Goal: Transaction & Acquisition: Purchase product/service

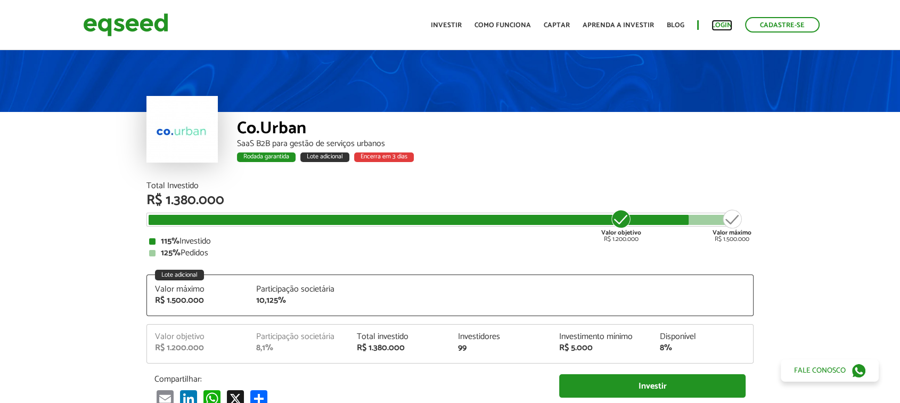
click at [726, 22] on link "Login" at bounding box center [721, 25] width 21 height 7
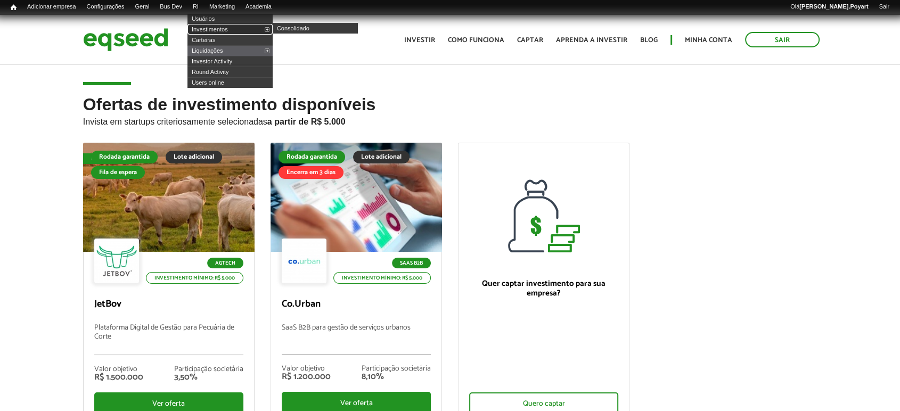
click at [214, 31] on link "Investimentos" at bounding box center [229, 29] width 85 height 11
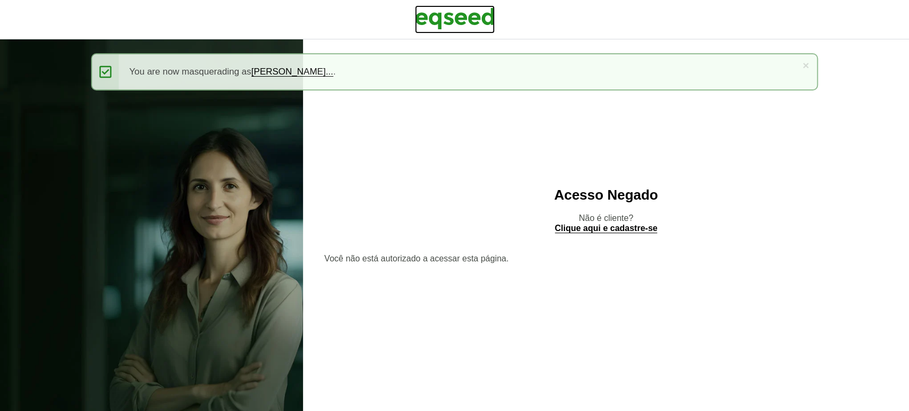
click at [459, 20] on img at bounding box center [455, 18] width 80 height 27
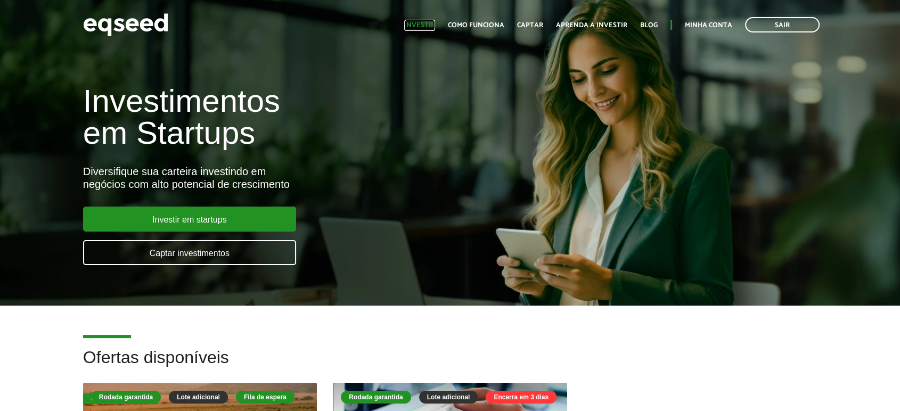
click at [428, 22] on link "Investir" at bounding box center [419, 25] width 31 height 7
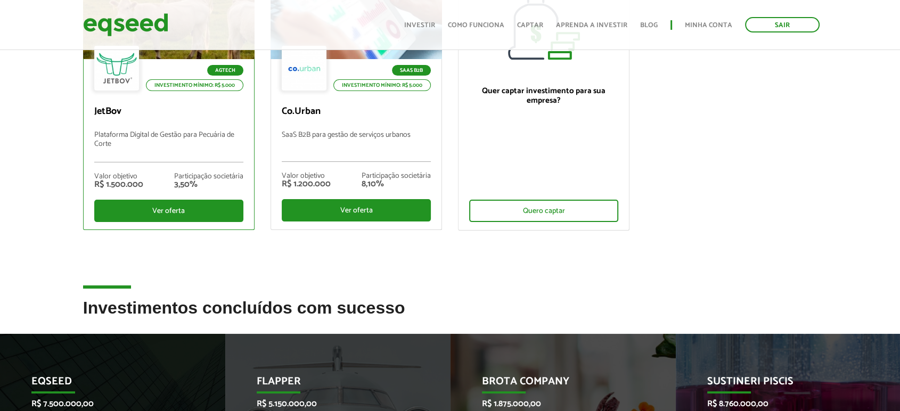
scroll to position [177, 0]
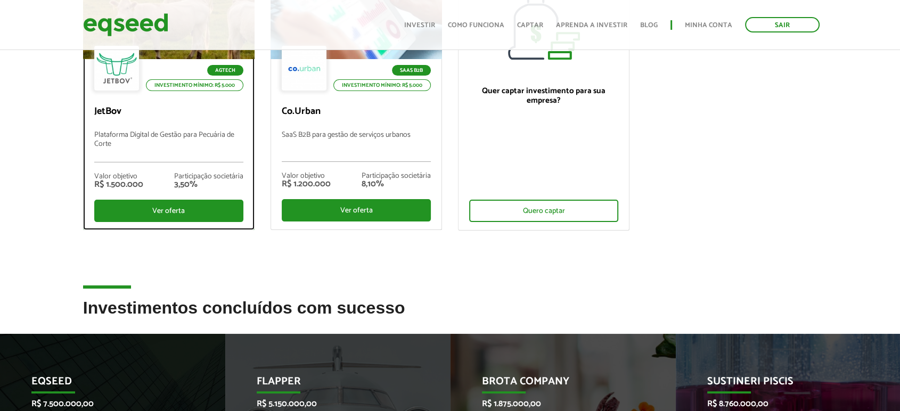
click at [181, 117] on p "JetBov" at bounding box center [168, 112] width 149 height 12
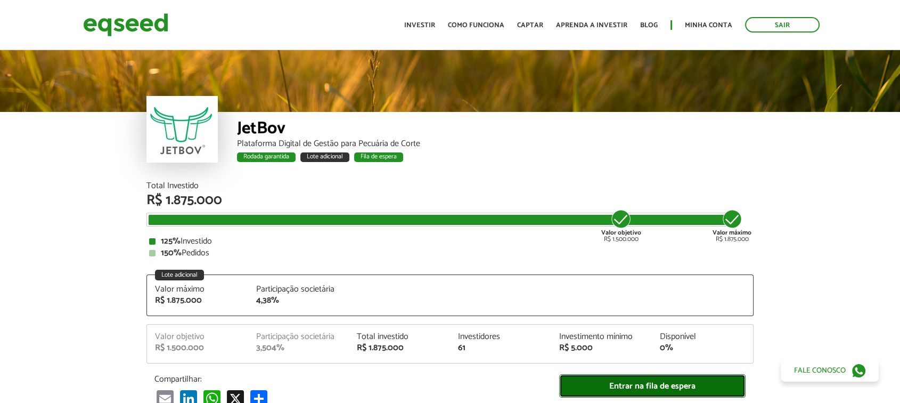
click at [630, 375] on link "Entrar na fila de espera" at bounding box center [652, 386] width 186 height 24
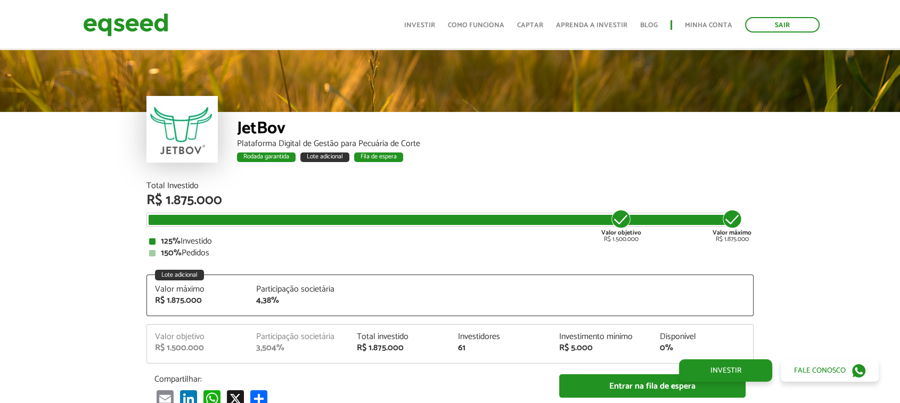
scroll to position [1197, 0]
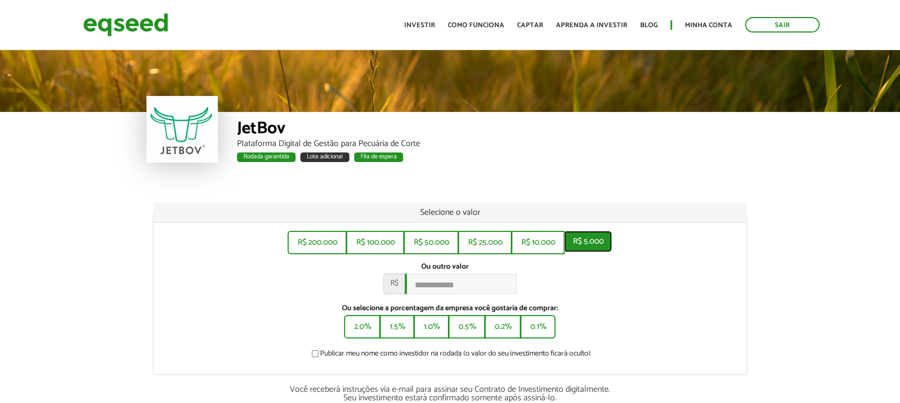
click at [596, 245] on button "R$ 5.000" at bounding box center [588, 241] width 48 height 21
type input "*****"
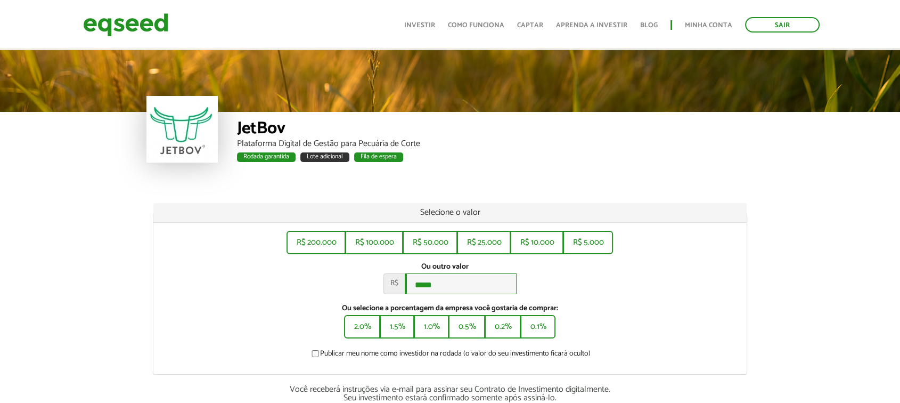
scroll to position [177, 0]
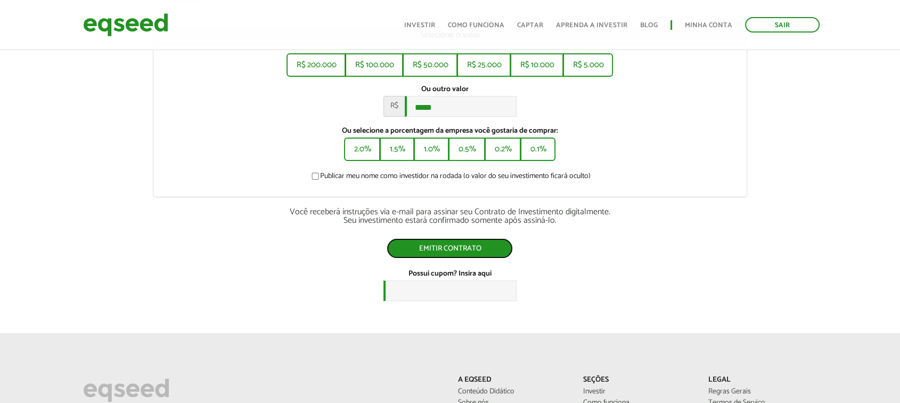
click at [482, 250] on button "Emitir contrato" at bounding box center [450, 248] width 126 height 20
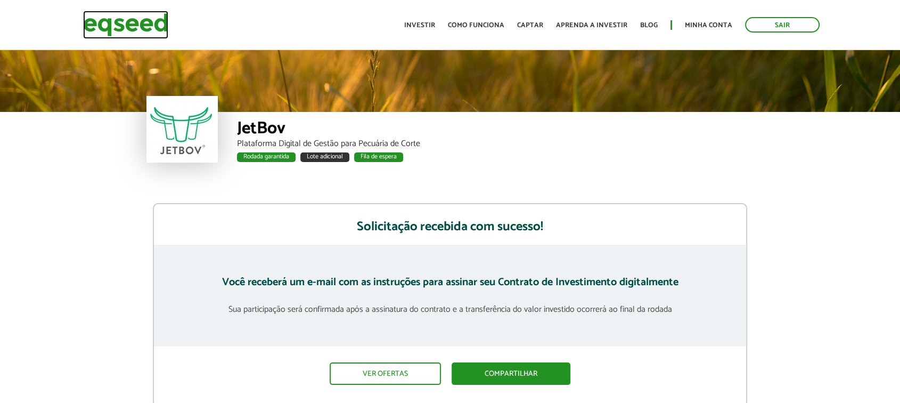
click at [149, 23] on img at bounding box center [125, 25] width 85 height 28
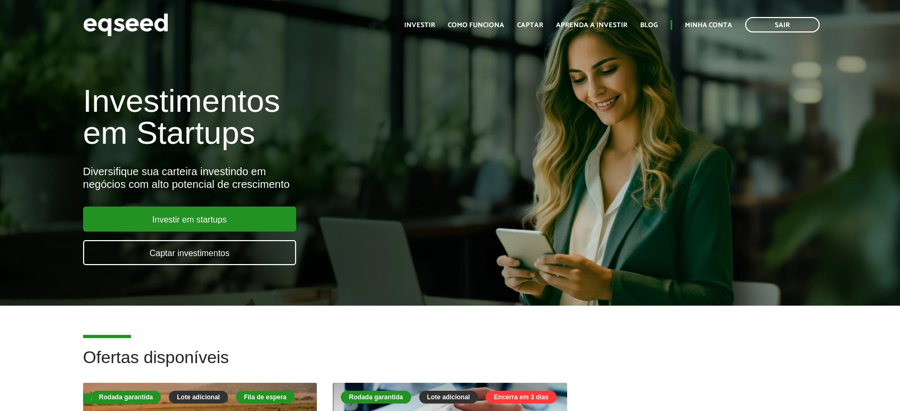
scroll to position [118, 0]
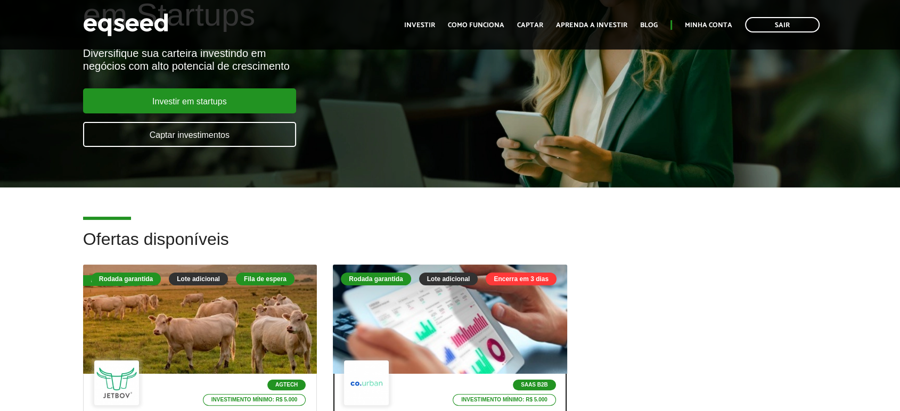
click at [459, 301] on div at bounding box center [449, 319] width 281 height 131
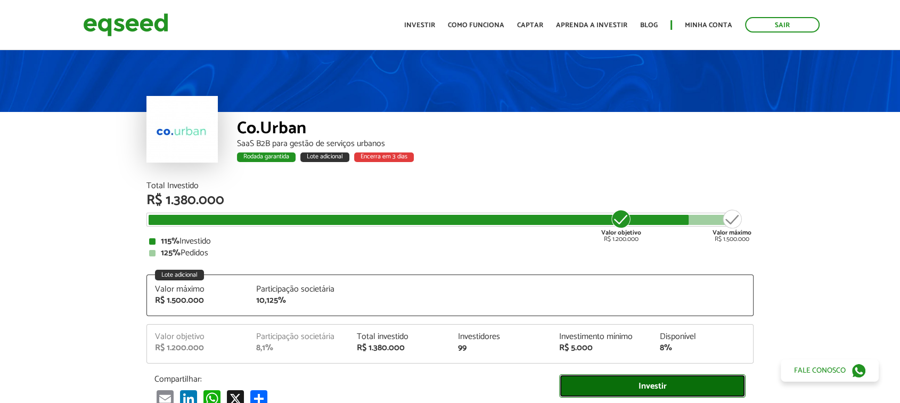
click at [617, 383] on link "Investir" at bounding box center [652, 386] width 186 height 24
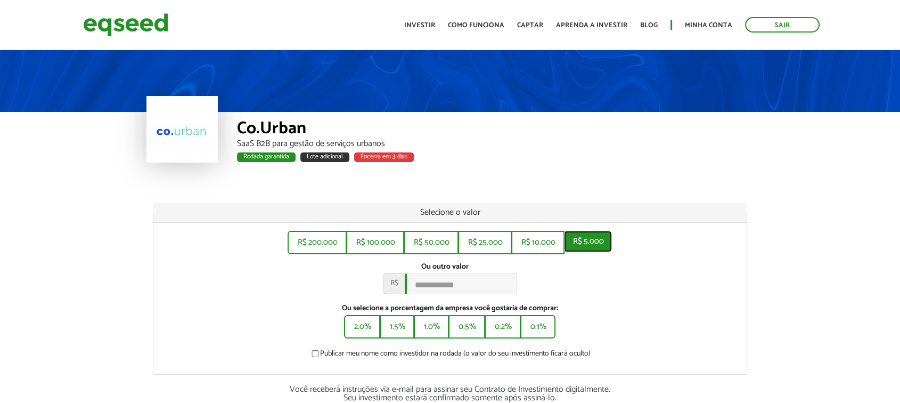
click at [596, 245] on button "R$ 5.000" at bounding box center [588, 241] width 48 height 21
type input "*****"
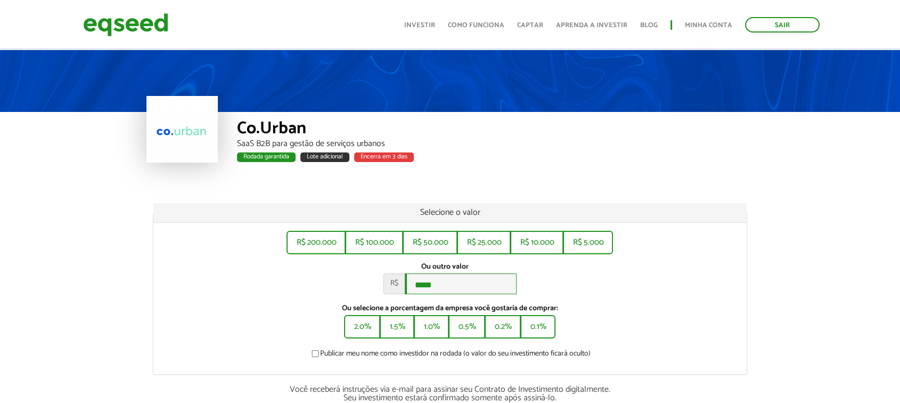
scroll to position [177, 0]
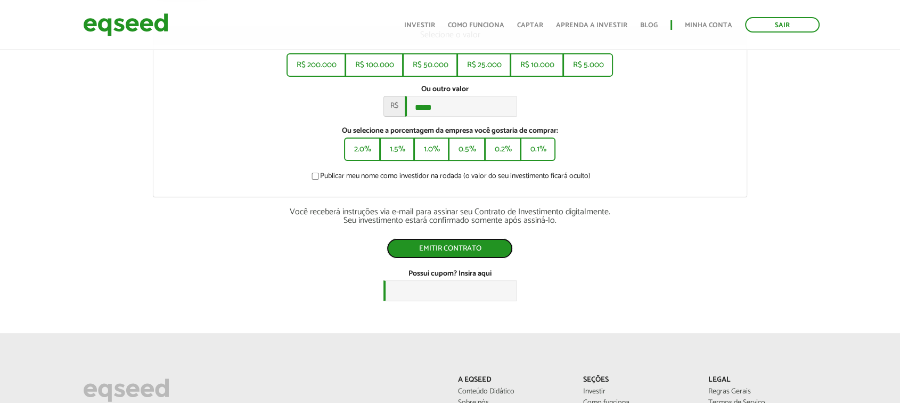
click at [457, 255] on button "Emitir contrato" at bounding box center [450, 248] width 126 height 20
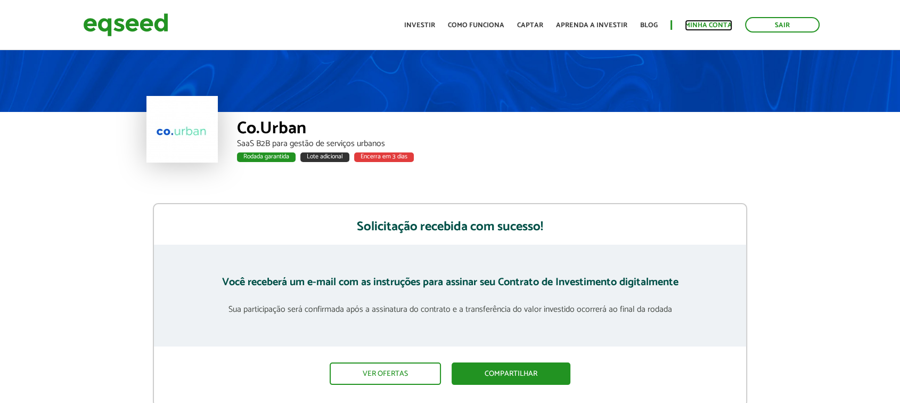
click at [719, 26] on link "Minha conta" at bounding box center [708, 25] width 47 height 7
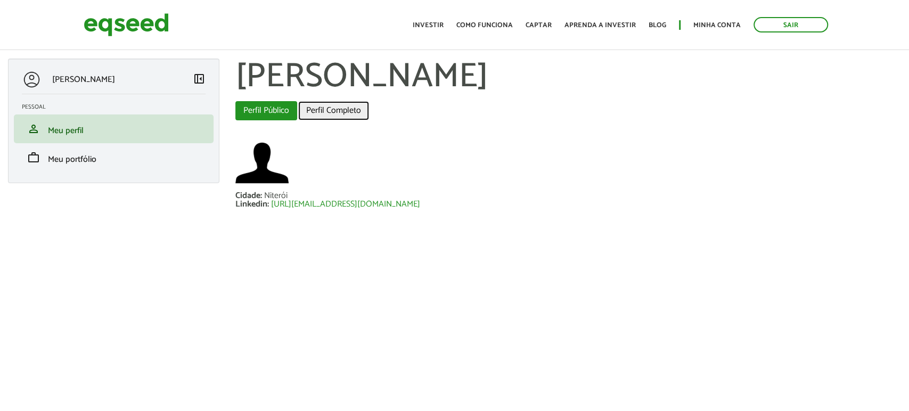
click at [322, 108] on link "Perfil Completo" at bounding box center [333, 110] width 71 height 19
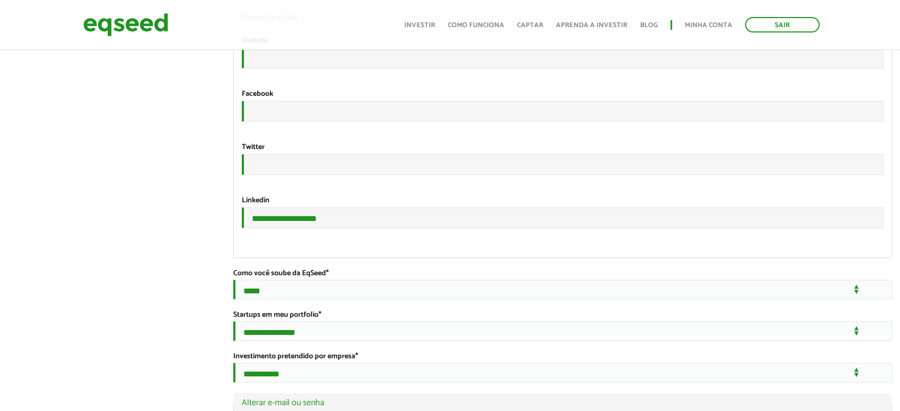
scroll to position [1952, 0]
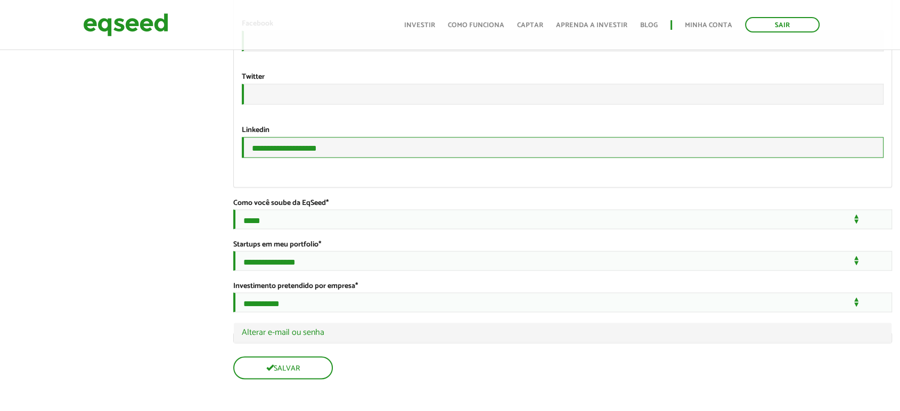
drag, startPoint x: 338, startPoint y: 147, endPoint x: 130, endPoint y: 131, distance: 208.8
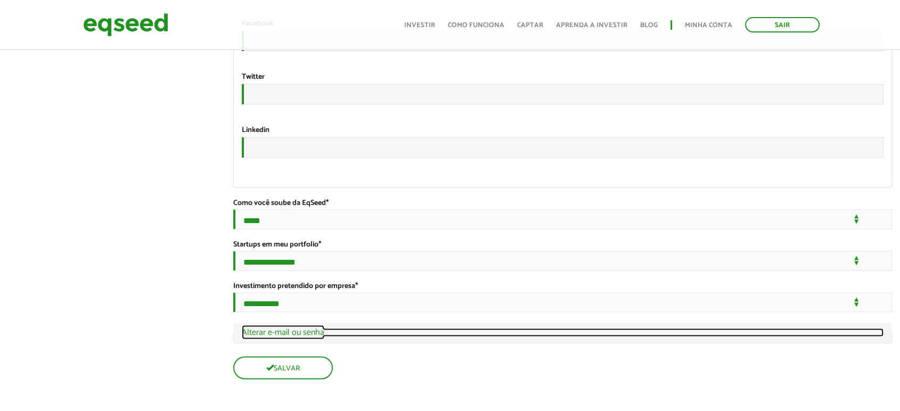
click at [302, 334] on link "Ocultar Alterar e-mail ou senha" at bounding box center [563, 332] width 642 height 9
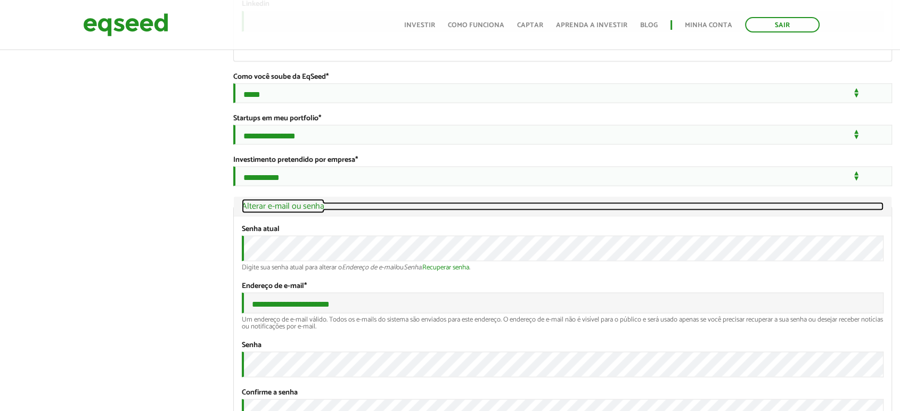
scroll to position [2185, 0]
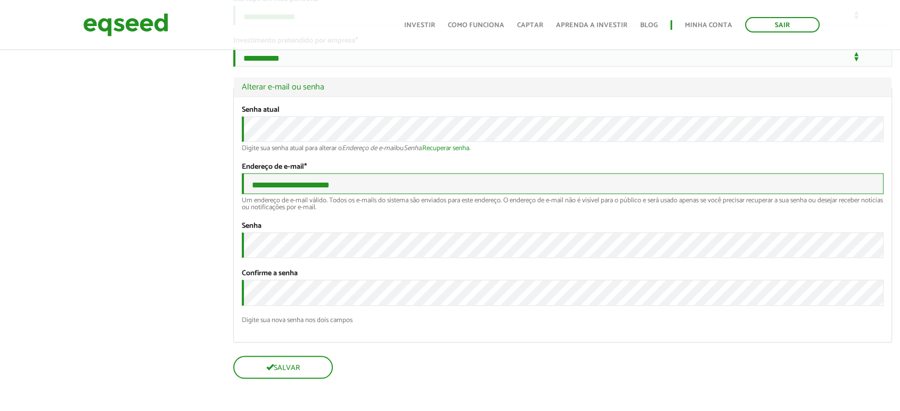
drag, startPoint x: 349, startPoint y: 222, endPoint x: 234, endPoint y: 224, distance: 115.6
click at [234, 223] on div "**********" at bounding box center [563, 219] width 658 height 245
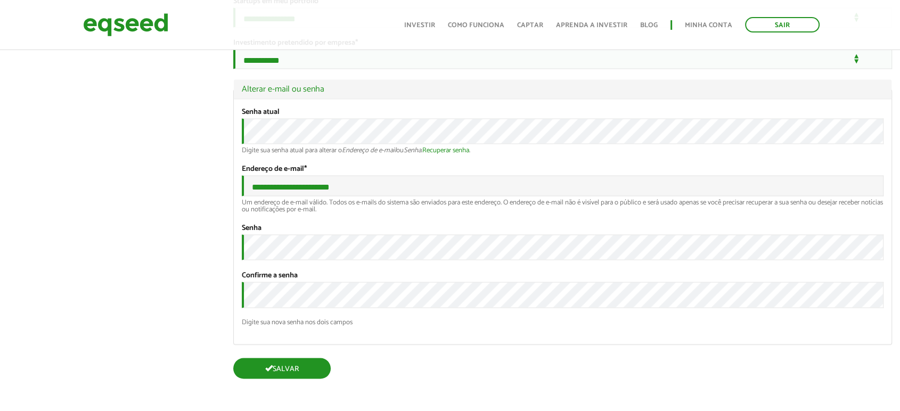
click at [298, 373] on button "Salvar" at bounding box center [281, 368] width 97 height 21
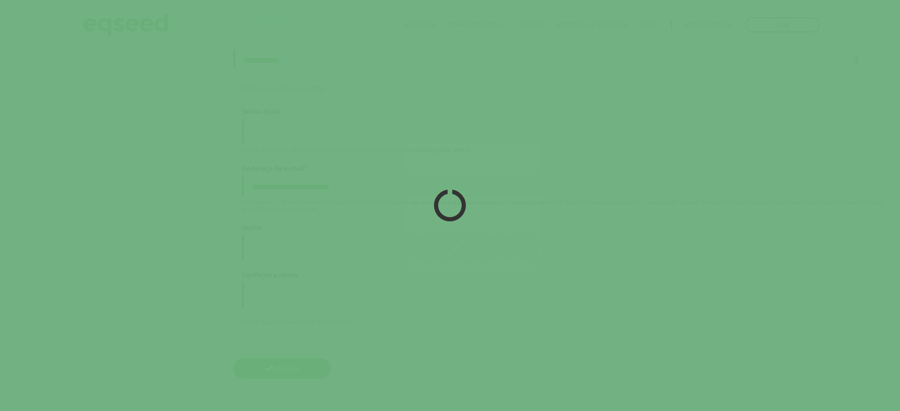
scroll to position [2221, 0]
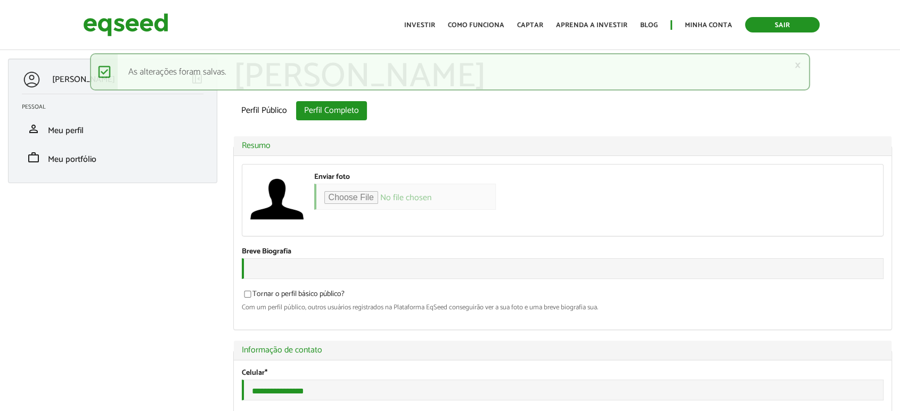
type input "**********"
click at [774, 22] on link "Sair" at bounding box center [782, 24] width 75 height 15
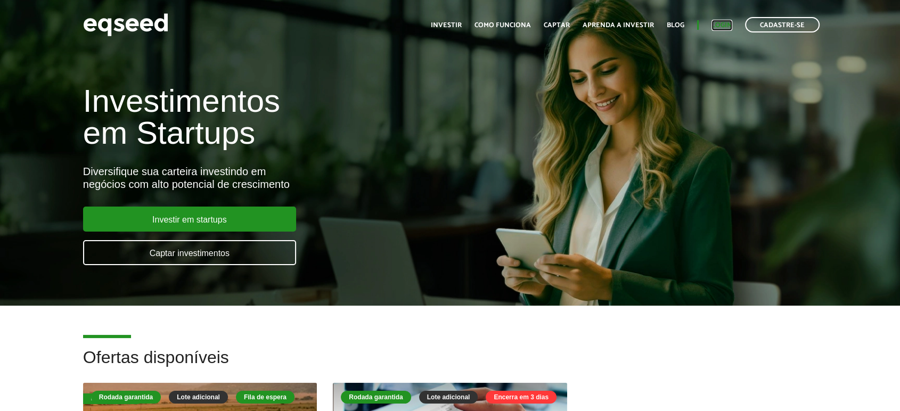
click at [726, 28] on link "Login" at bounding box center [721, 25] width 21 height 7
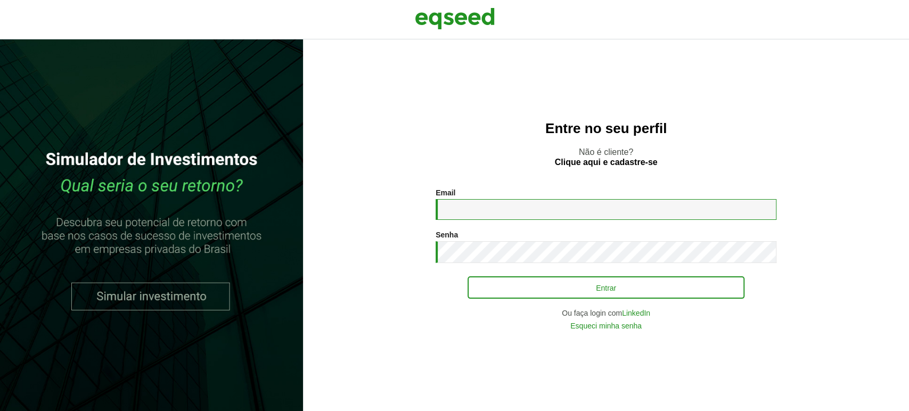
type input "**********"
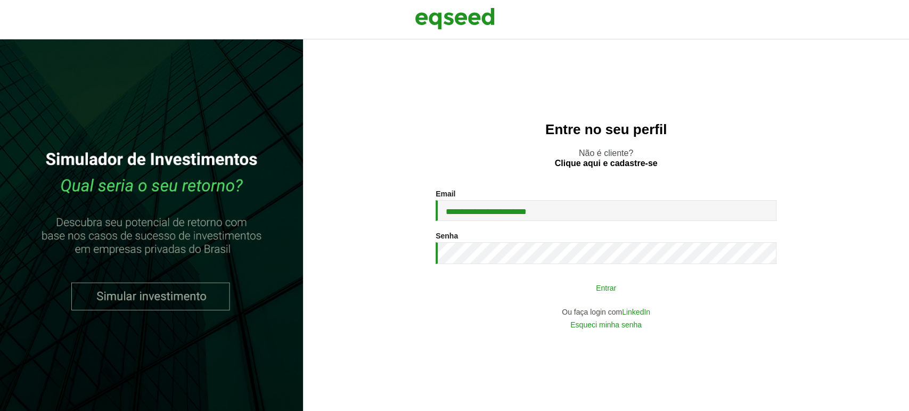
click at [496, 289] on button "Entrar" at bounding box center [605, 287] width 277 height 20
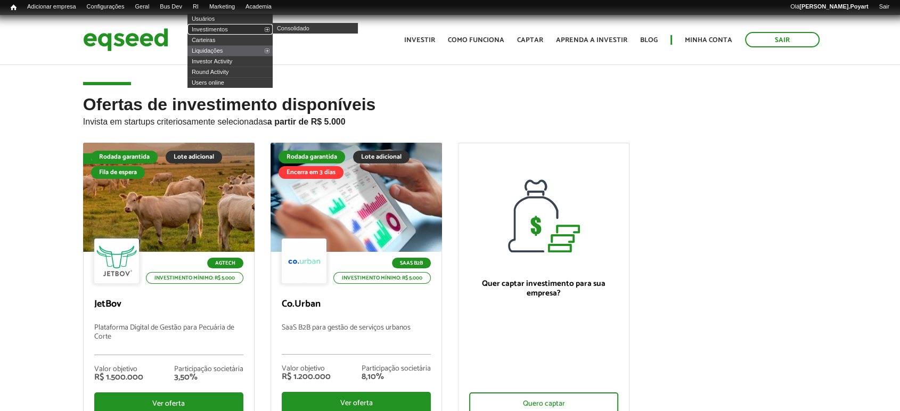
click at [215, 32] on link "Investimentos" at bounding box center [229, 29] width 85 height 11
